Goal: Information Seeking & Learning: Learn about a topic

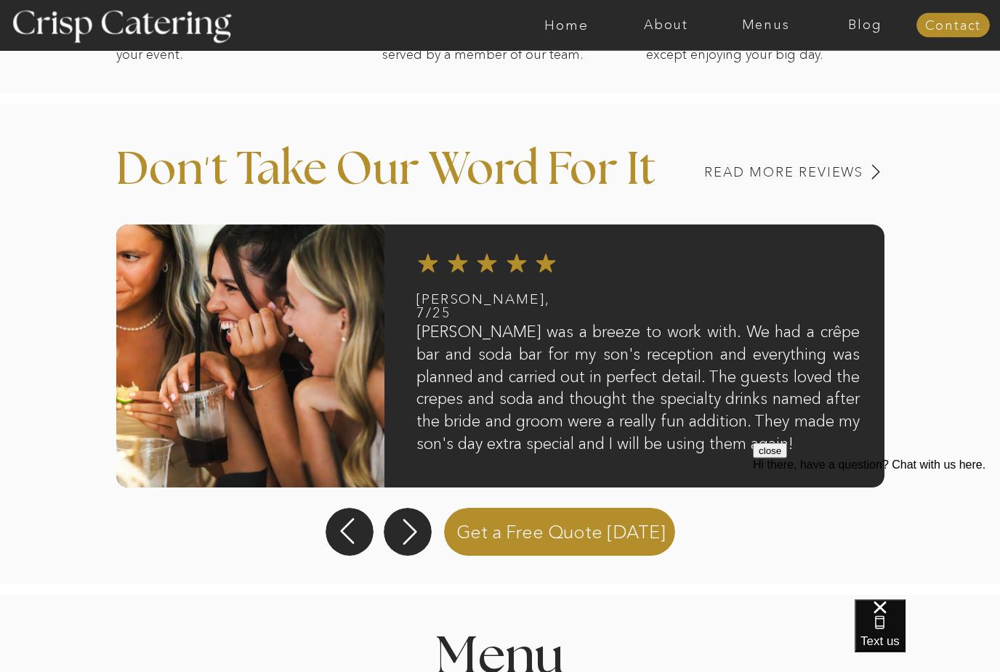
scroll to position [1107, 0]
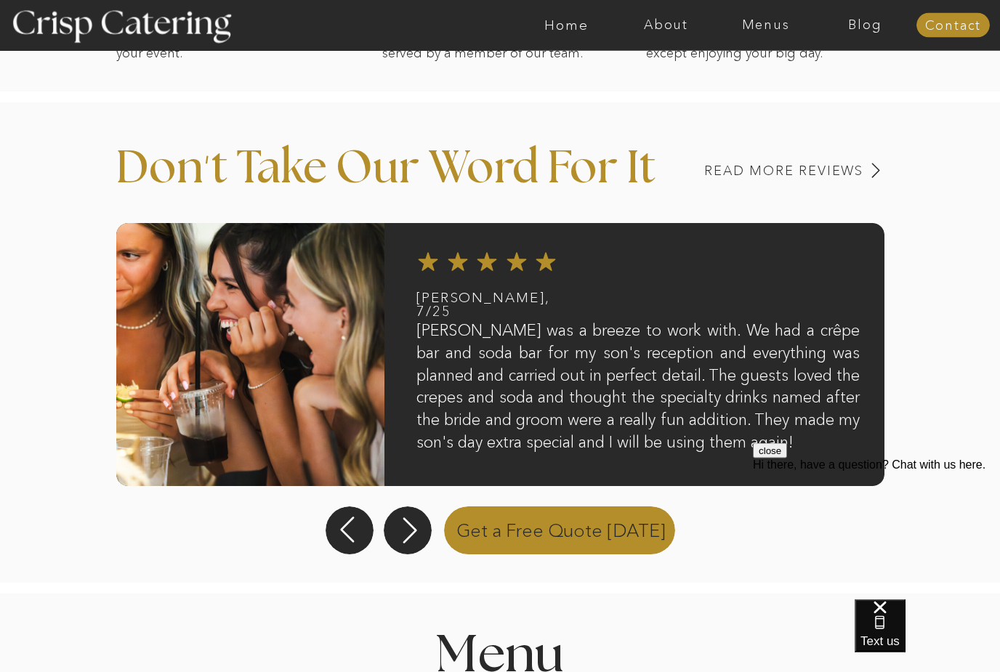
click at [499, 522] on p "Get a Free Quote Today" at bounding box center [560, 529] width 245 height 51
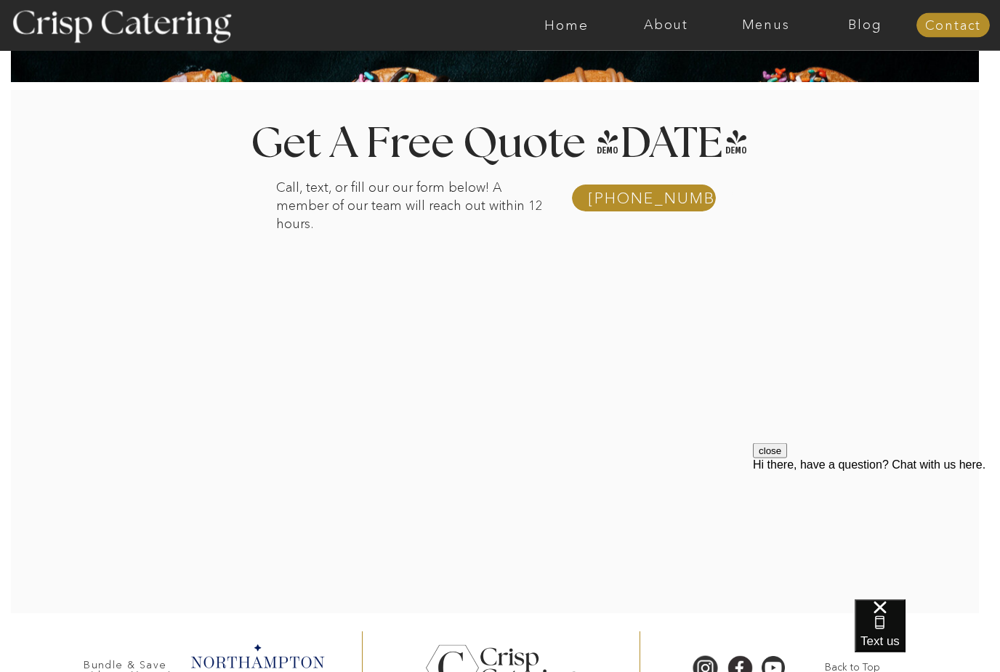
scroll to position [222, 0]
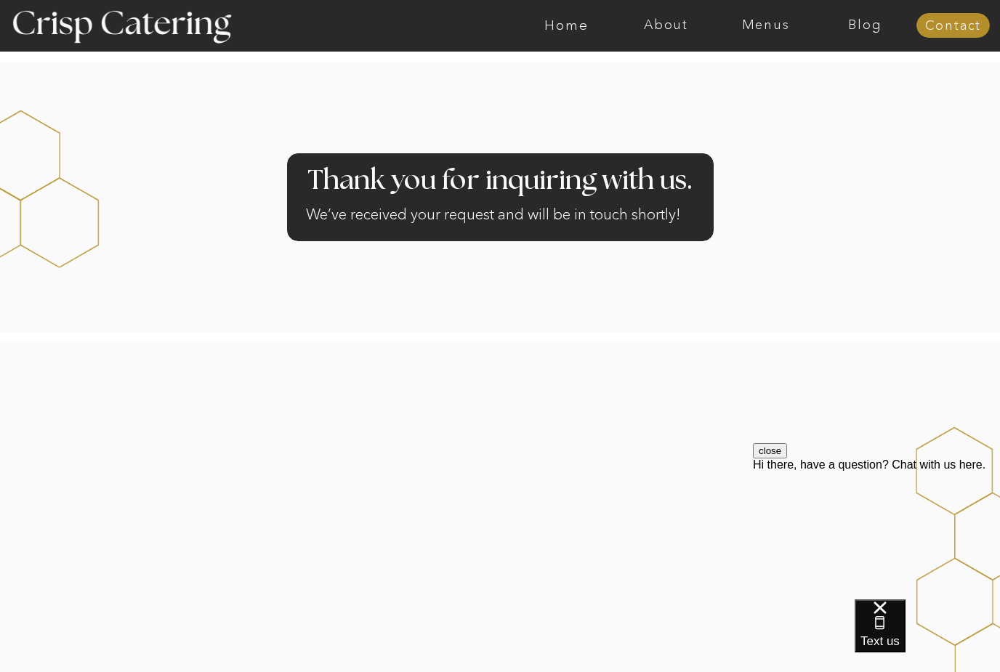
click at [766, 20] on nav "Menus" at bounding box center [766, 25] width 100 height 15
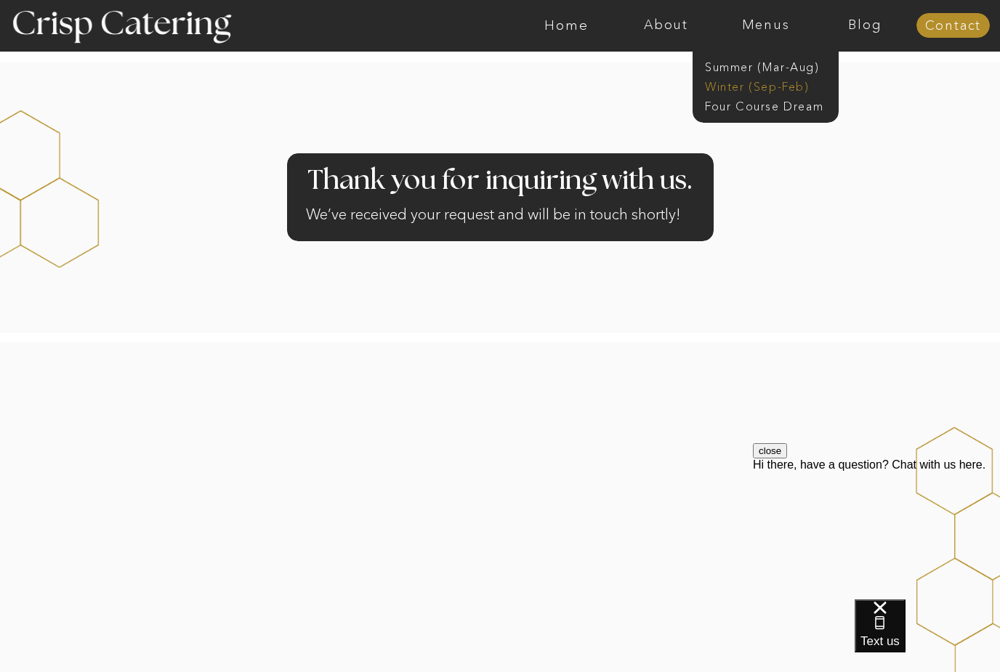
click at [744, 90] on nav "Winter (Sep-Feb)" at bounding box center [764, 85] width 119 height 14
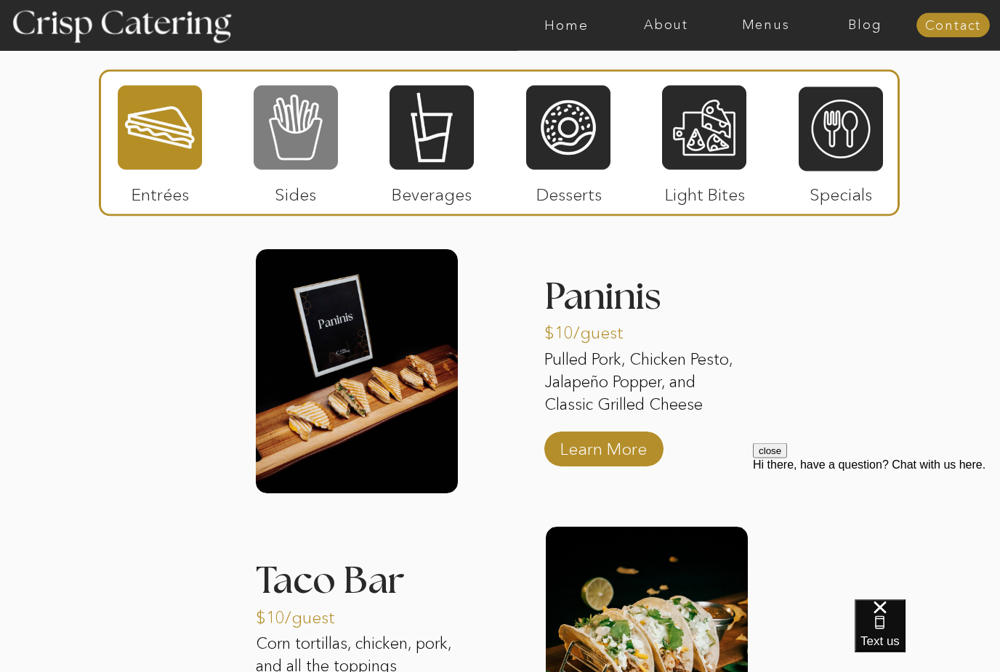
scroll to position [1775, 0]
click at [315, 135] on div at bounding box center [296, 127] width 84 height 87
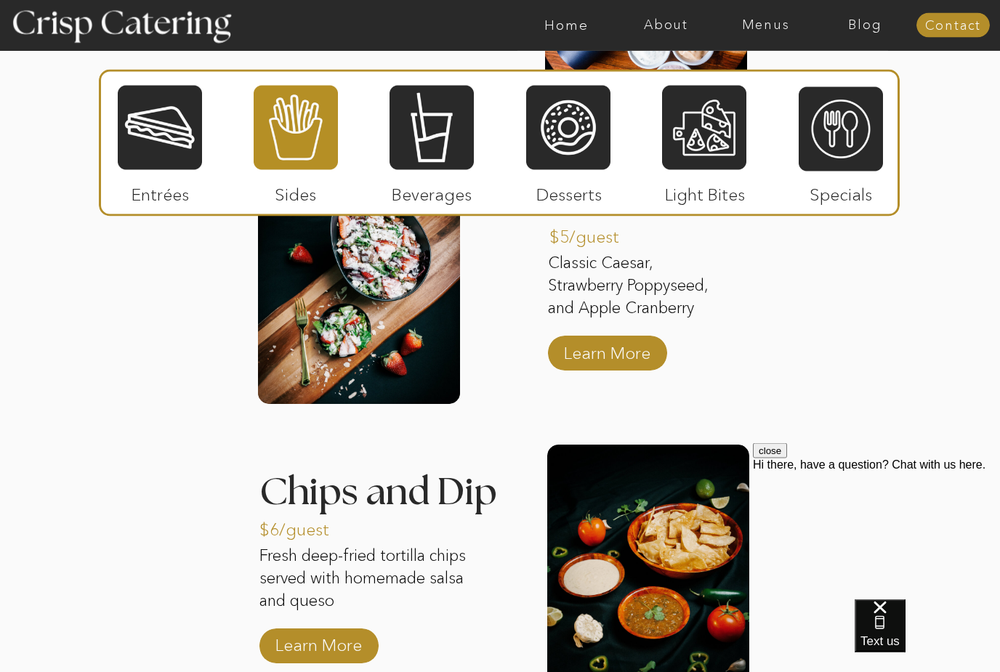
scroll to position [2154, 0]
click at [424, 157] on div at bounding box center [431, 127] width 84 height 87
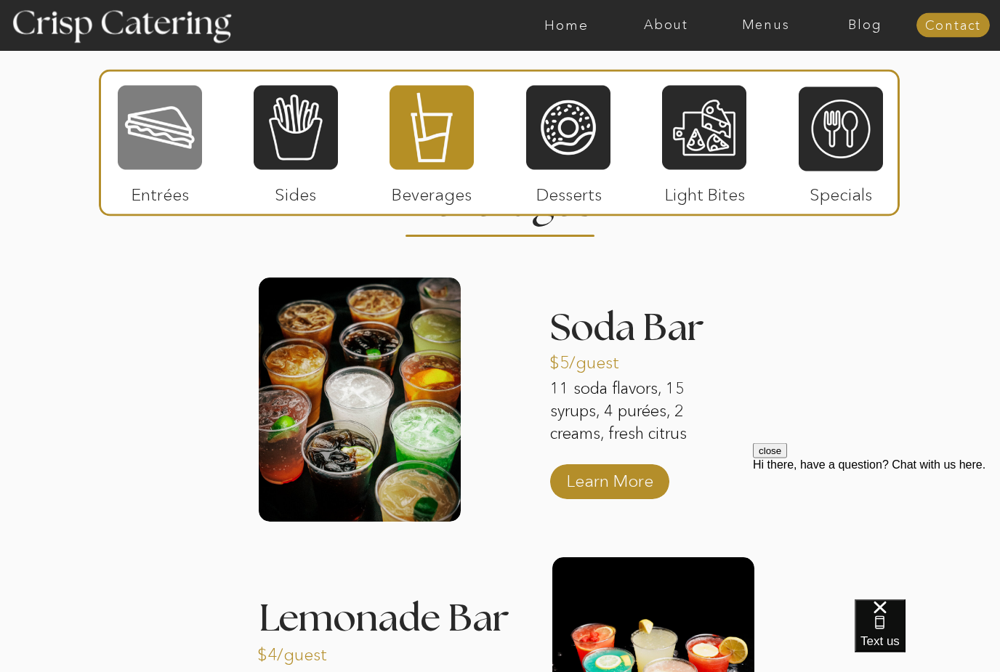
scroll to position [1754, 0]
click at [179, 134] on div at bounding box center [160, 127] width 84 height 87
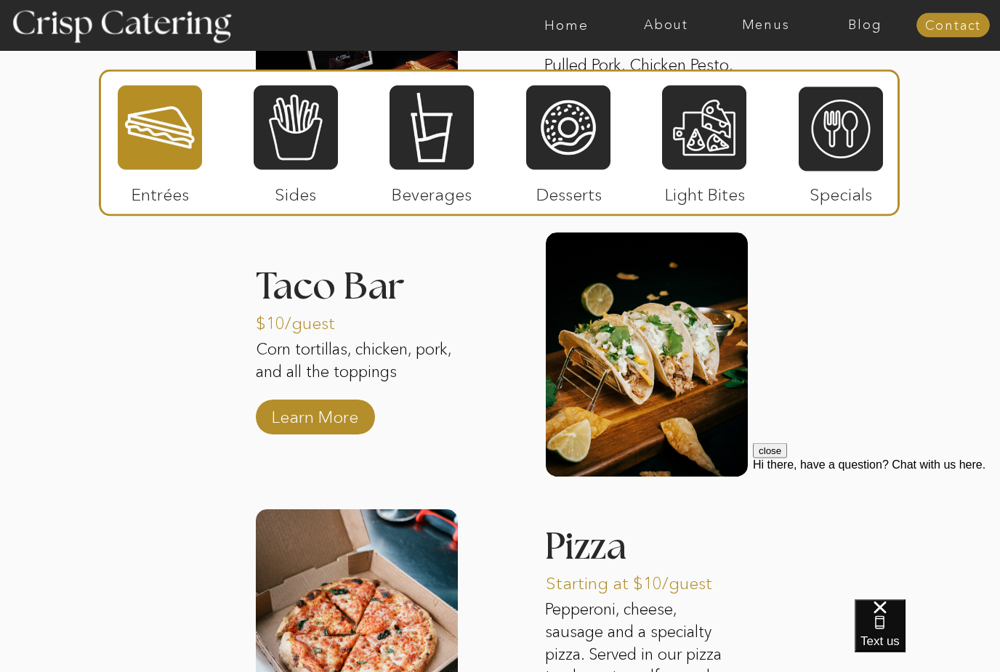
scroll to position [2108, 0]
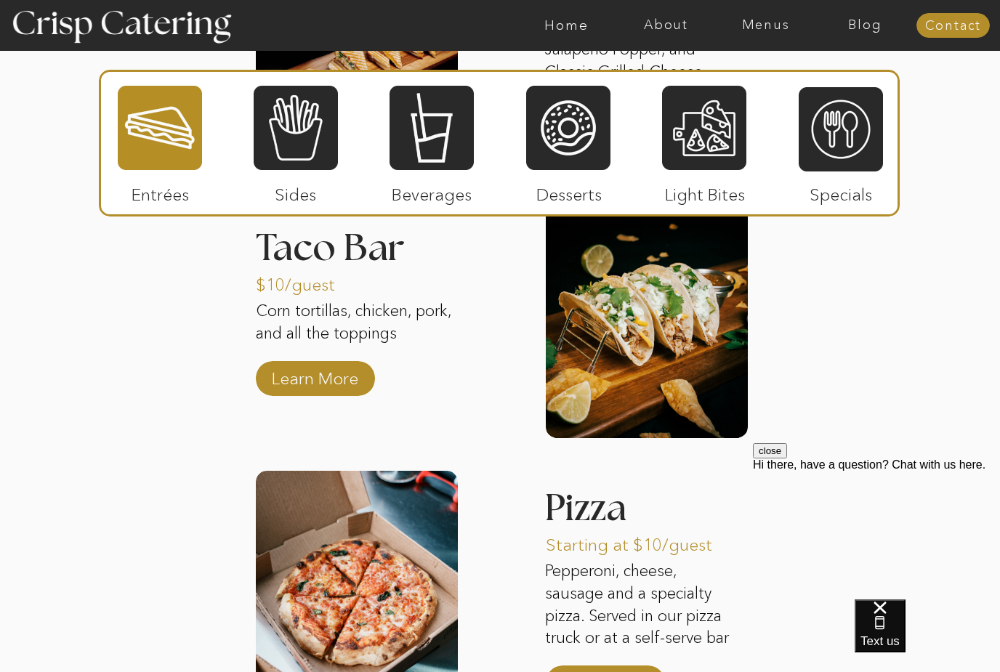
click at [719, 118] on div at bounding box center [704, 127] width 84 height 87
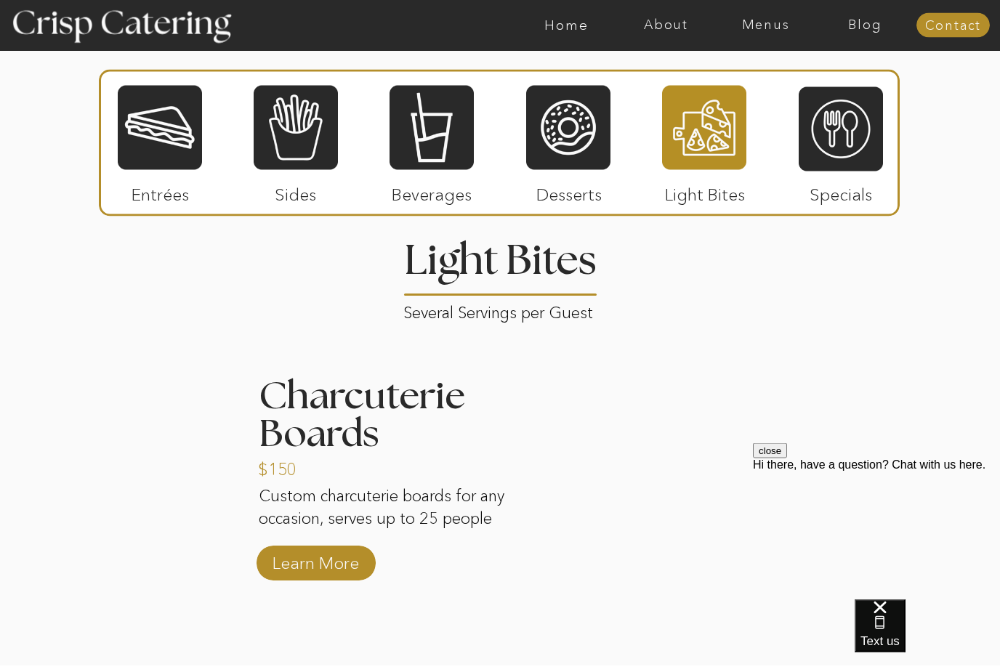
scroll to position [1696, 0]
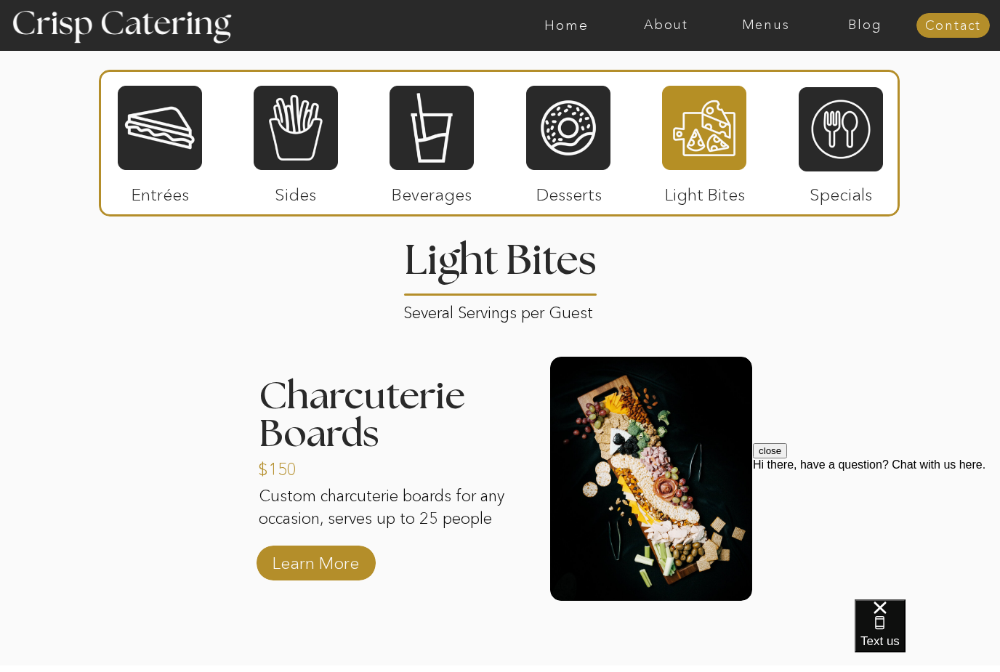
click at [847, 142] on div at bounding box center [841, 129] width 84 height 87
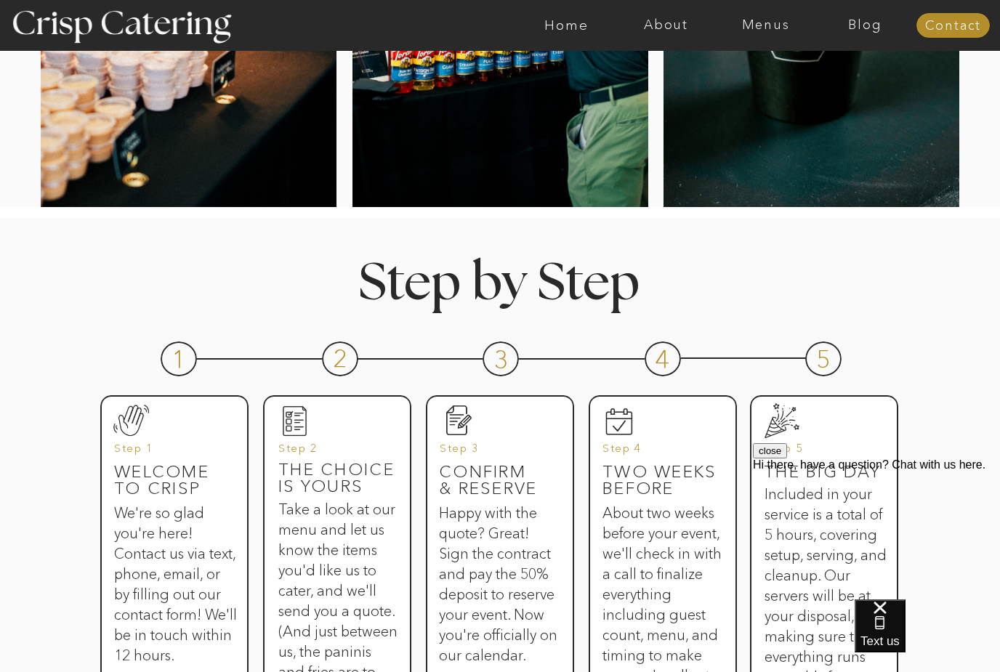
scroll to position [0, 0]
